Goal: Task Accomplishment & Management: Use online tool/utility

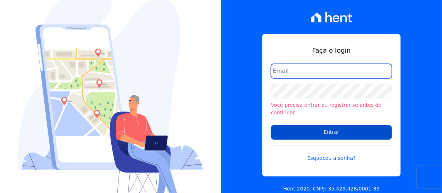
type input "[PERSON_NAME][EMAIL_ADDRESS][PERSON_NAME][DOMAIN_NAME]"
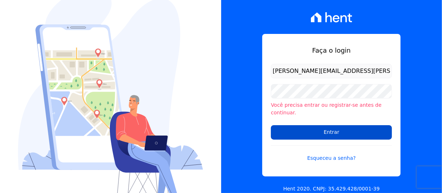
click at [317, 126] on input "Entrar" at bounding box center [331, 132] width 121 height 14
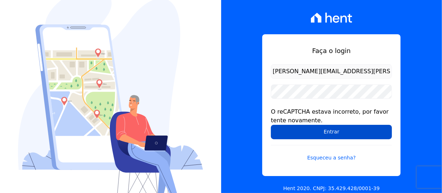
click at [289, 129] on input "Entrar" at bounding box center [331, 132] width 121 height 14
click at [307, 129] on input "Entrar" at bounding box center [331, 132] width 121 height 14
click at [340, 126] on input "Entrar" at bounding box center [331, 132] width 121 height 14
click at [309, 132] on input "Entrar" at bounding box center [331, 132] width 121 height 14
click at [276, 137] on input "Entrar" at bounding box center [331, 132] width 121 height 14
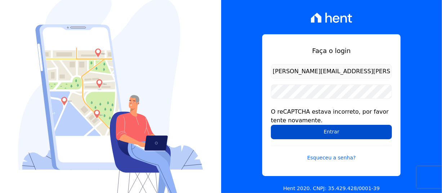
click at [333, 136] on input "Entrar" at bounding box center [331, 132] width 121 height 14
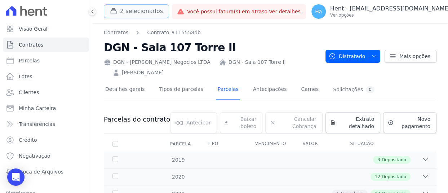
click at [147, 7] on button "2 selecionados" at bounding box center [136, 11] width 65 height 14
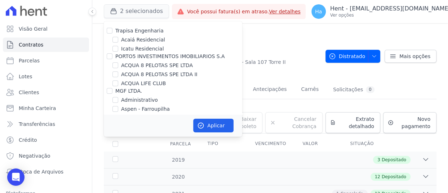
scroll to position [4871, 0]
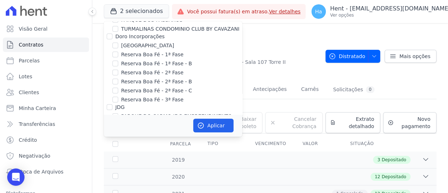
click at [108, 170] on input "Laje Engenharia" at bounding box center [110, 173] width 6 height 6
checkbox input "true"
click at [209, 120] on button "Aplicar" at bounding box center [213, 126] width 40 height 14
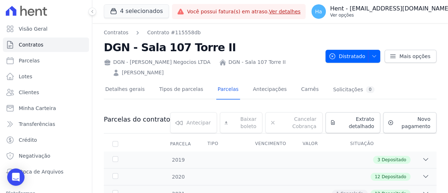
click at [400, 14] on p "Ver opções" at bounding box center [390, 15] width 120 height 6
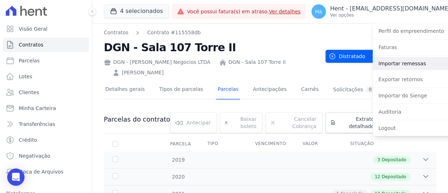
click at [389, 63] on link "Importar remessas" at bounding box center [419, 63] width 92 height 13
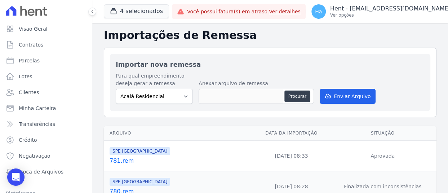
scroll to position [72, 0]
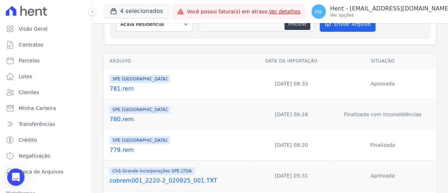
click at [124, 88] on link "781.rem" at bounding box center [181, 88] width 142 height 9
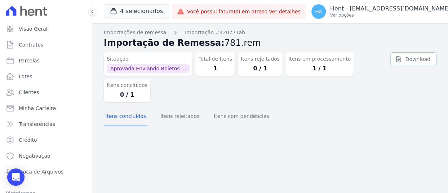
click at [423, 58] on link "Download" at bounding box center [413, 59] width 46 height 14
click at [403, 17] on p "Ver opções" at bounding box center [390, 15] width 120 height 6
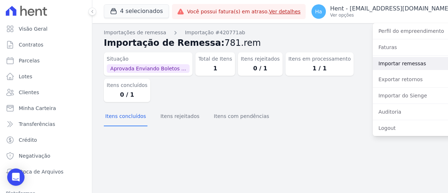
click at [373, 66] on link "Importar remessas" at bounding box center [419, 63] width 92 height 13
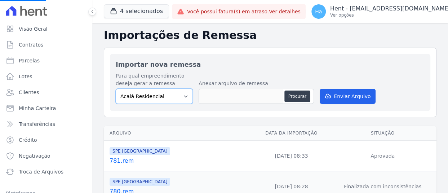
click at [159, 97] on select "Acaiá Residencial ACQUA 8 PELOTAS SPE LTDA II Administrativo AGILE ELOI MENDES …" at bounding box center [154, 96] width 77 height 15
click at [168, 97] on select "Acaiá Residencial ACQUA 8 PELOTAS SPE LTDA II Administrativo AGILE ELOI MENDES …" at bounding box center [154, 96] width 77 height 15
select select "168bdd06-a3dd-4988-b5a9-b0a7c7bf8968"
click at [116, 89] on select "Acaiá Residencial ACQUA 8 PELOTAS SPE LTDA II Administrativo AGILE ELOI MENDES …" at bounding box center [154, 96] width 77 height 15
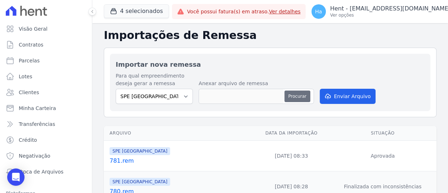
click at [294, 100] on button "Procurar" at bounding box center [297, 96] width 26 height 12
type input "781.rem"
click at [355, 89] on button "Enviar Arquivo" at bounding box center [348, 96] width 56 height 15
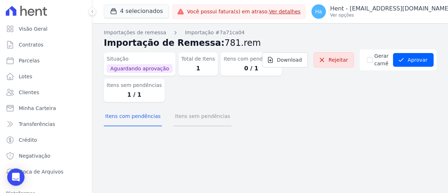
click at [203, 114] on button "Itens sem pendências" at bounding box center [202, 116] width 58 height 19
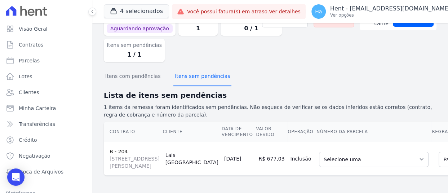
scroll to position [89, 0]
click at [319, 152] on select "Selecione uma 13 - 10/05/2025 - R$ 653,10 - Agendado 15 - 10/05/2025 - R$ 653,1…" at bounding box center [374, 159] width 110 height 15
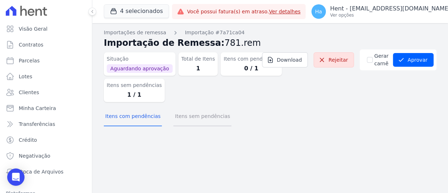
click at [191, 121] on button "Itens sem pendências" at bounding box center [202, 116] width 58 height 19
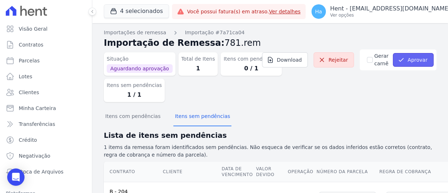
click at [411, 59] on button "Aprovar" at bounding box center [413, 60] width 41 height 14
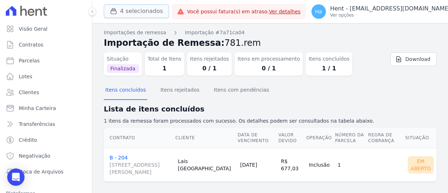
click at [133, 12] on button "4 selecionados" at bounding box center [136, 11] width 65 height 14
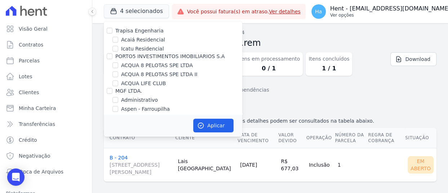
click at [403, 10] on p "Hent - adriane.brito@hent.com.br" at bounding box center [390, 8] width 120 height 7
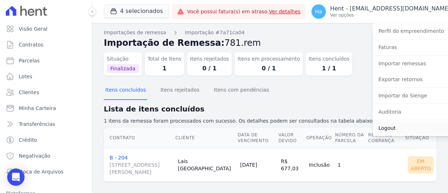
click at [380, 124] on link "Logout" at bounding box center [419, 127] width 92 height 13
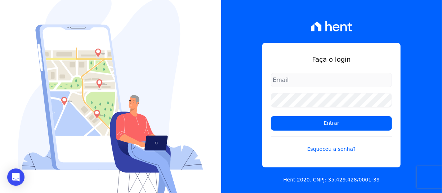
type input "[PERSON_NAME][EMAIL_ADDRESS][PERSON_NAME][DOMAIN_NAME]"
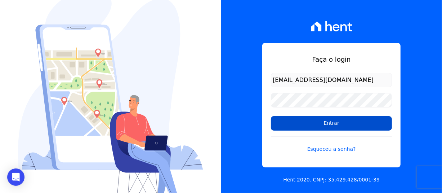
click at [304, 123] on input "Entrar" at bounding box center [331, 123] width 121 height 14
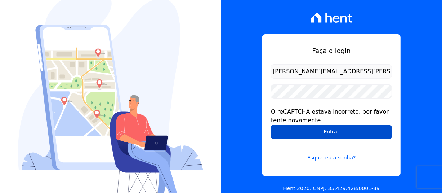
click at [273, 135] on input "Entrar" at bounding box center [331, 132] width 121 height 14
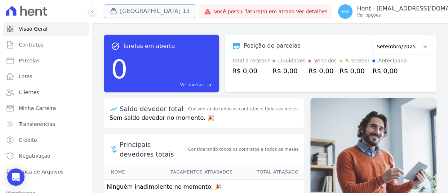
click at [149, 7] on button "[GEOGRAPHIC_DATA] 13" at bounding box center [150, 11] width 92 height 14
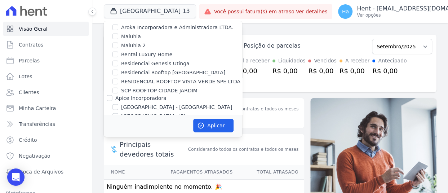
scroll to position [1840, 0]
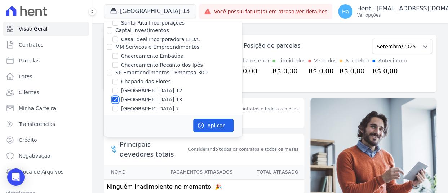
click at [115, 97] on input "[GEOGRAPHIC_DATA] 13" at bounding box center [115, 100] width 6 height 6
checkbox input "false"
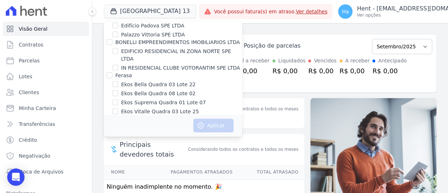
scroll to position [2826, 0]
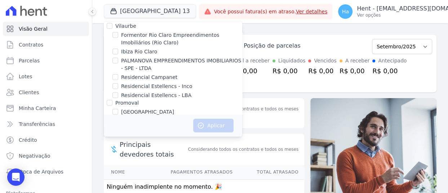
click at [117, 118] on input "Villa Francesa Iris" at bounding box center [115, 121] width 6 height 6
checkbox input "true"
click at [208, 124] on button "Aplicar" at bounding box center [213, 126] width 40 height 14
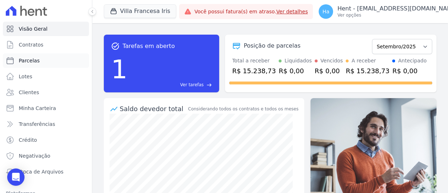
click at [31, 61] on span "Parcelas" at bounding box center [29, 60] width 21 height 7
select select
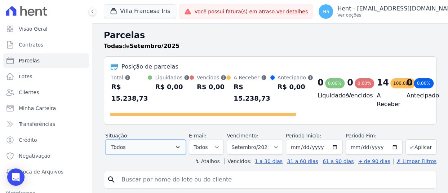
click at [177, 155] on button "Todos" at bounding box center [145, 146] width 81 height 15
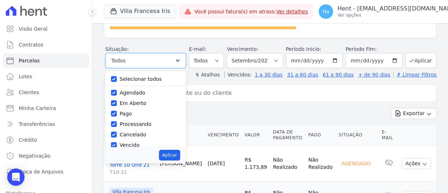
scroll to position [108, 0]
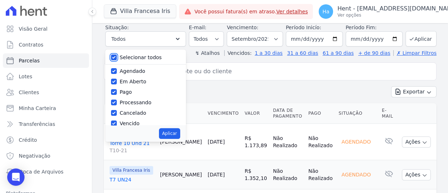
click at [114, 60] on input "Selecionar todos" at bounding box center [114, 57] width 6 height 6
checkbox input "false"
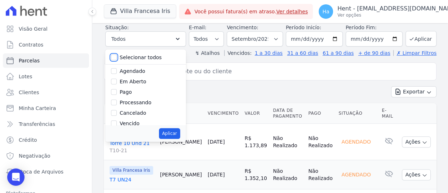
checkbox input "false"
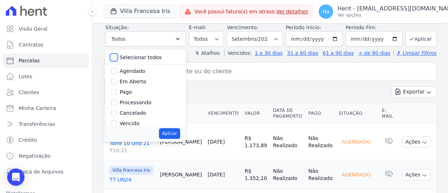
checkbox input "false"
click at [114, 60] on input "Selecionar todos" at bounding box center [114, 57] width 6 height 6
checkbox input "true"
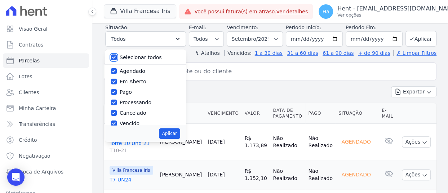
checkbox input "true"
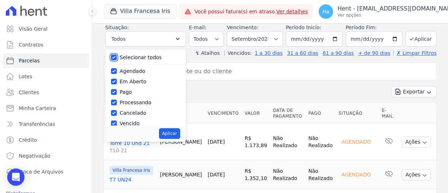
checkbox input "true"
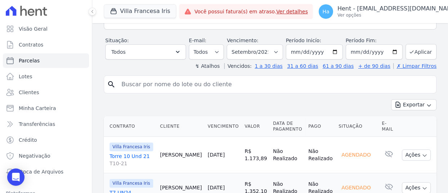
scroll to position [0, 0]
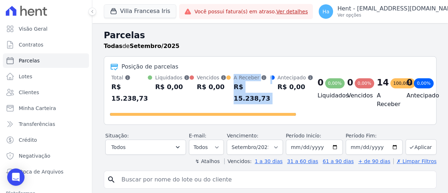
drag, startPoint x: 220, startPoint y: 105, endPoint x: 256, endPoint y: 108, distance: 36.1
click at [256, 104] on div "Total Soma das parcelas pagas, vencidas, em aberto e agendadas. Não considera p…" at bounding box center [203, 89] width 186 height 30
copy div "A Receber Soma das parcelas em aberto e agendadas. R$ 15.238,73"
click at [35, 43] on span "Contratos" at bounding box center [31, 44] width 25 height 7
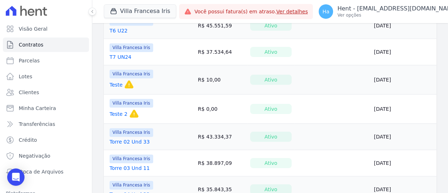
scroll to position [648, 0]
